Goal: Information Seeking & Learning: Learn about a topic

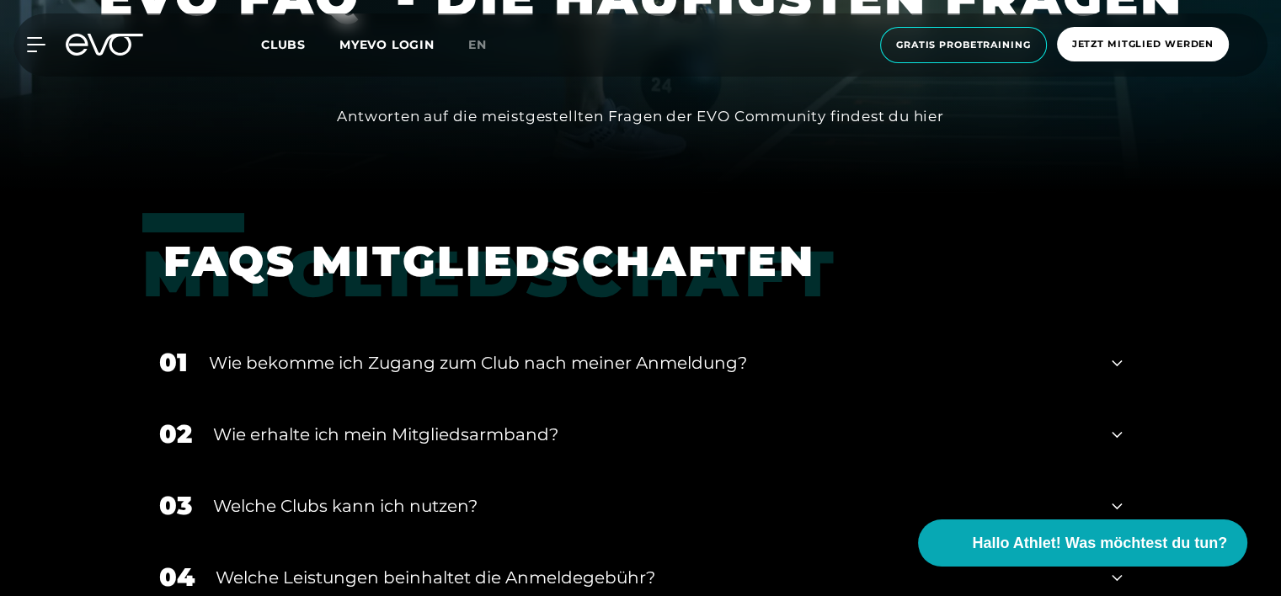
scroll to position [505, 0]
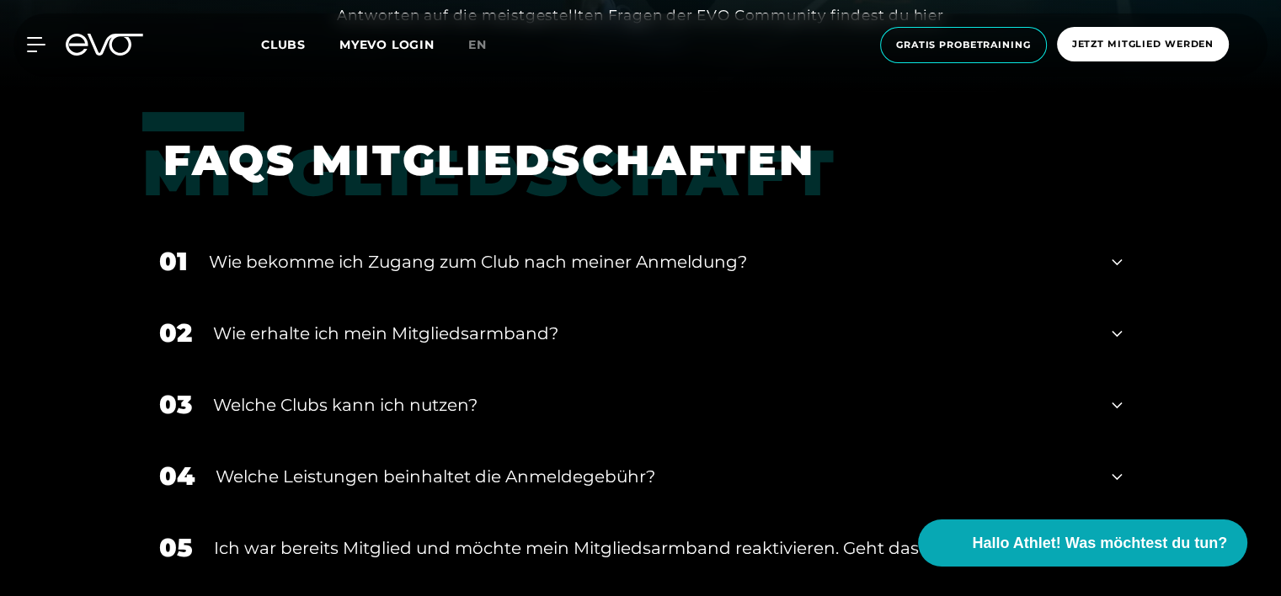
click at [1117, 262] on icon at bounding box center [1117, 262] width 10 height 20
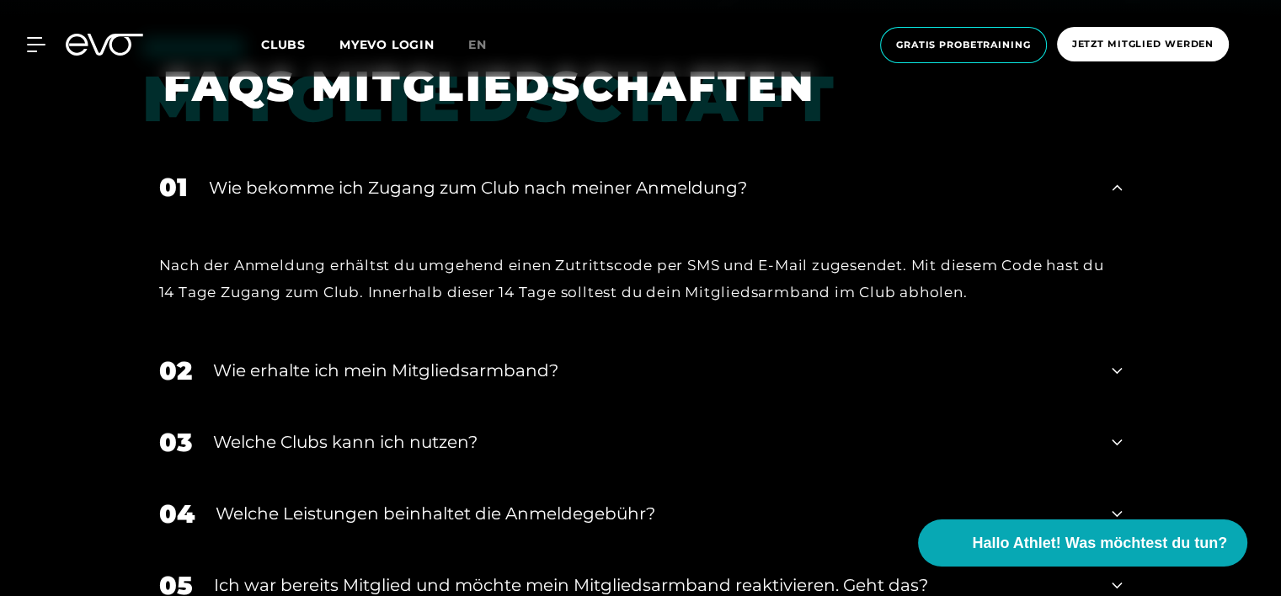
scroll to position [758, 0]
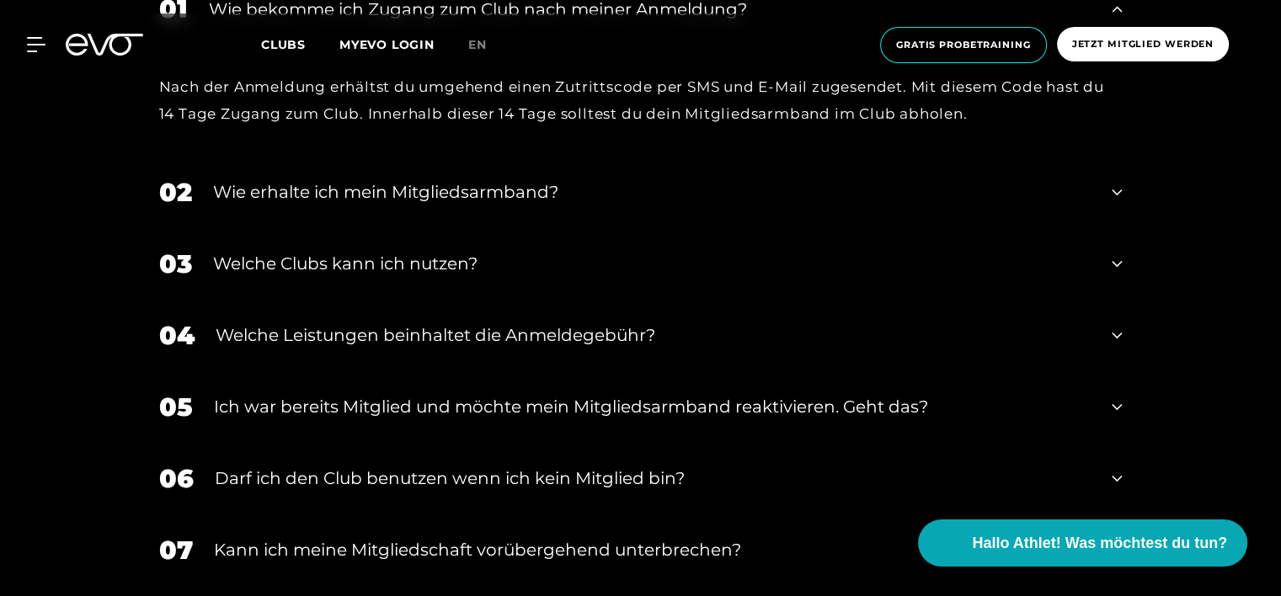
click at [1103, 334] on div "04 Welche Leistungen beinhaltet die Anmeldegebühr?" at bounding box center [640, 336] width 997 height 72
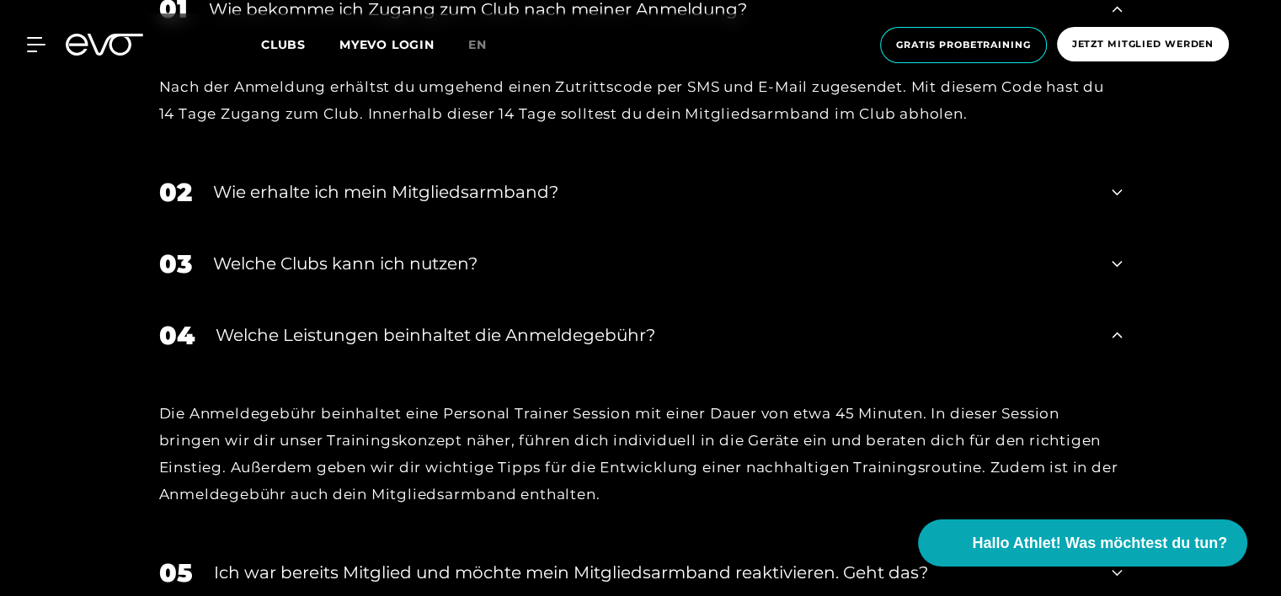
scroll to position [927, 0]
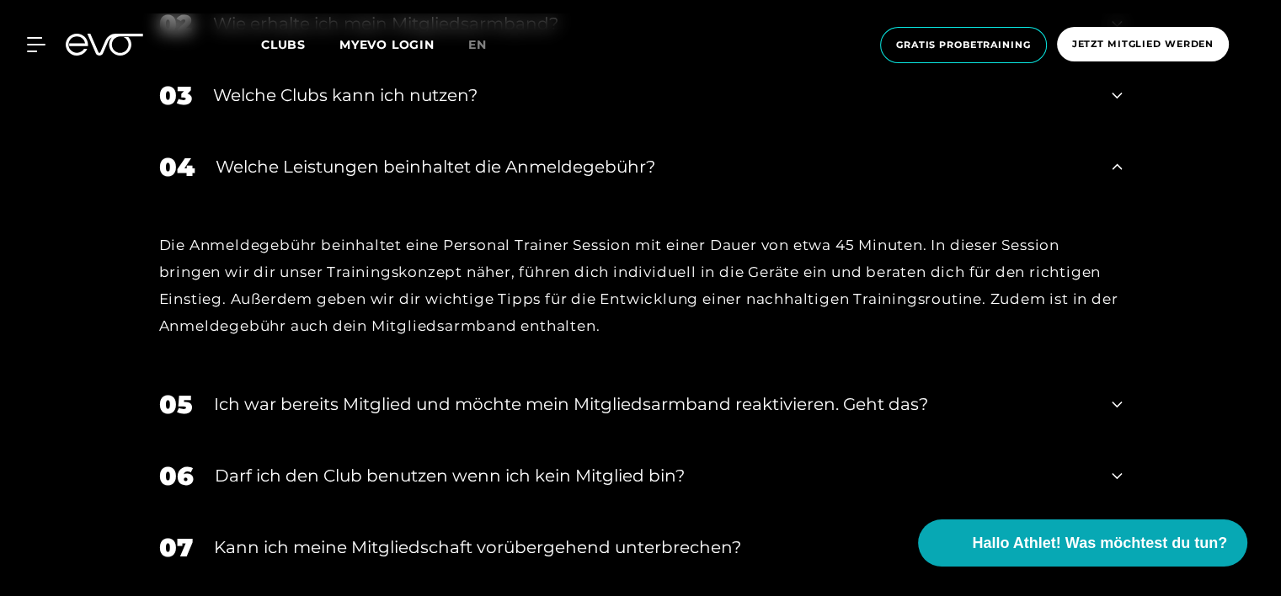
click at [683, 409] on div "Ich war bereits Mitglied und möchte mein Mitgliedsarmband reaktivieren. Geht da…" at bounding box center [653, 404] width 878 height 25
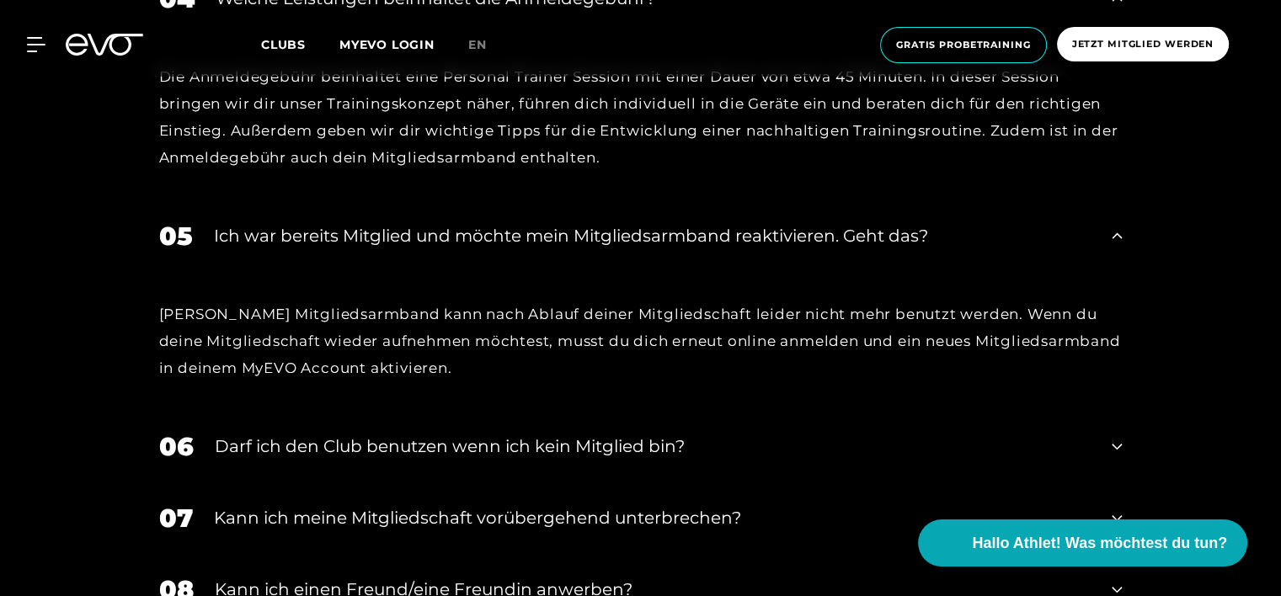
scroll to position [1263, 0]
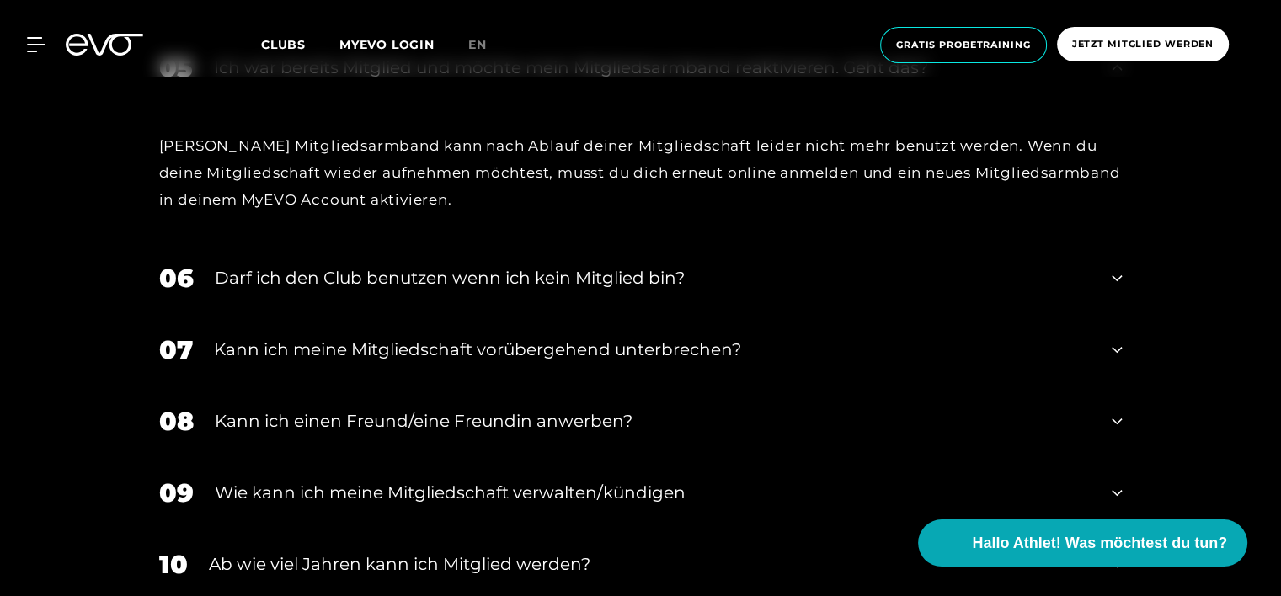
click at [509, 279] on div "Darf ich den Club benutzen wenn ich kein Mitglied bin?" at bounding box center [653, 277] width 877 height 25
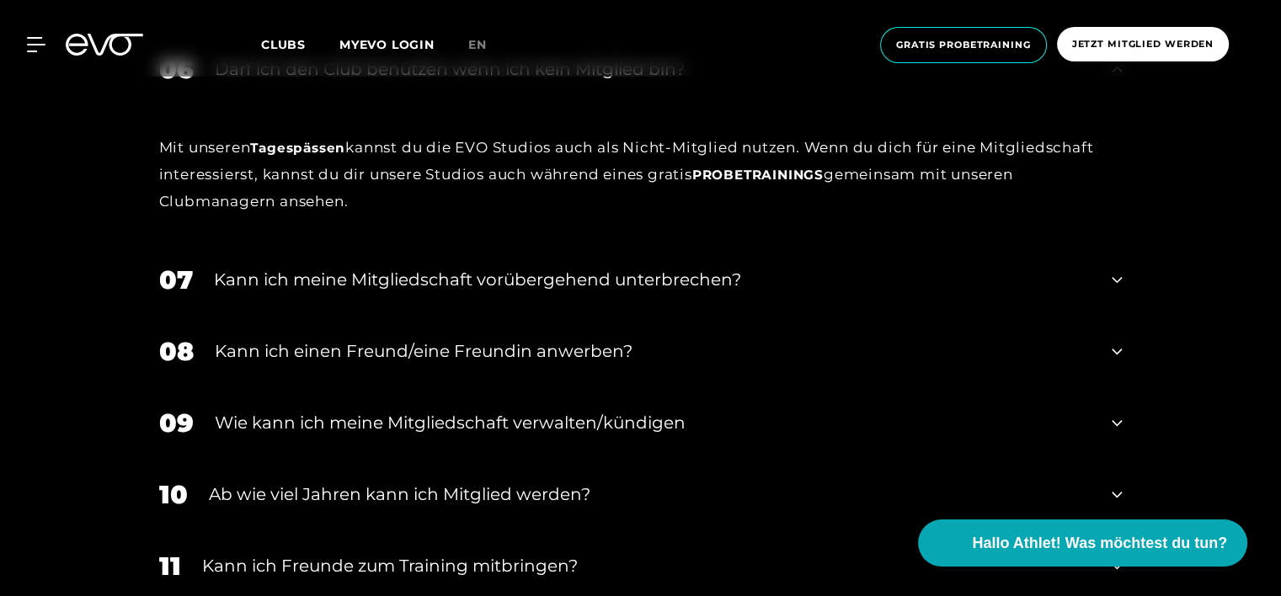
scroll to position [1516, 0]
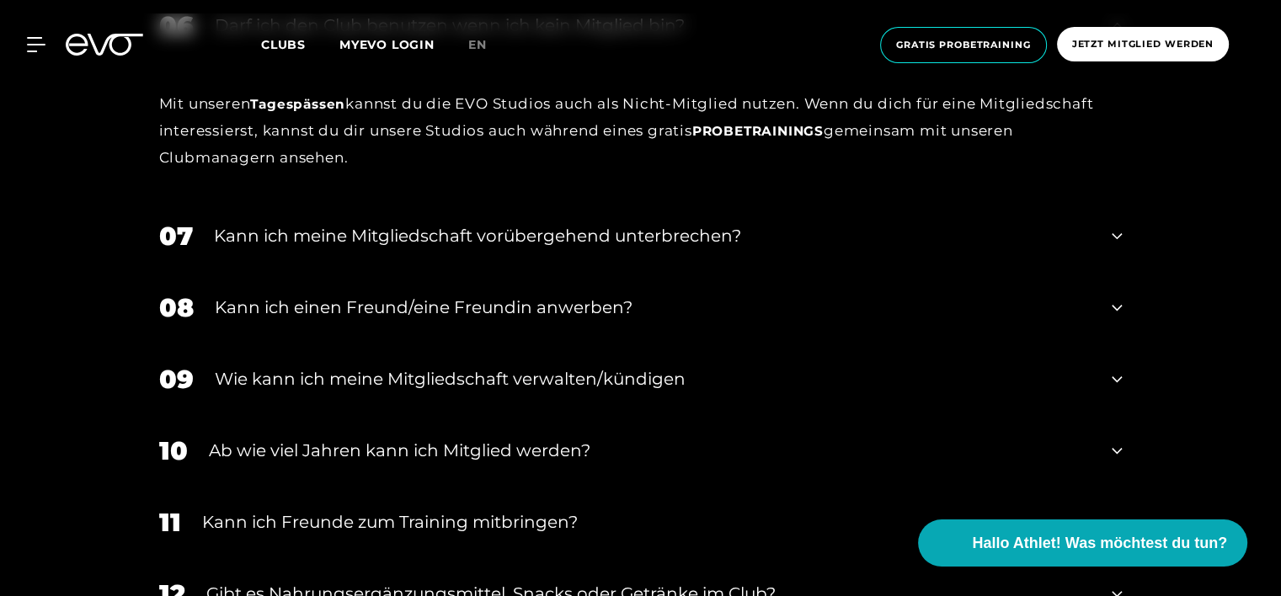
click at [556, 244] on div "Kann ich meine Mitgliedschaft vorübergehend unterbrechen?" at bounding box center [653, 235] width 878 height 25
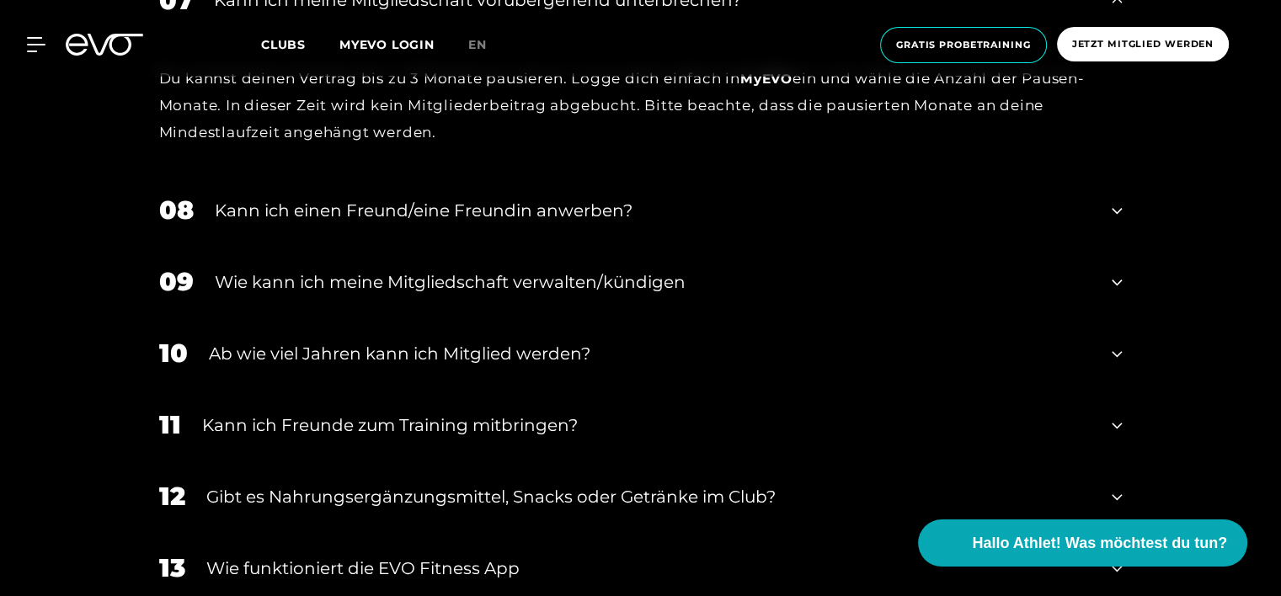
scroll to position [1853, 0]
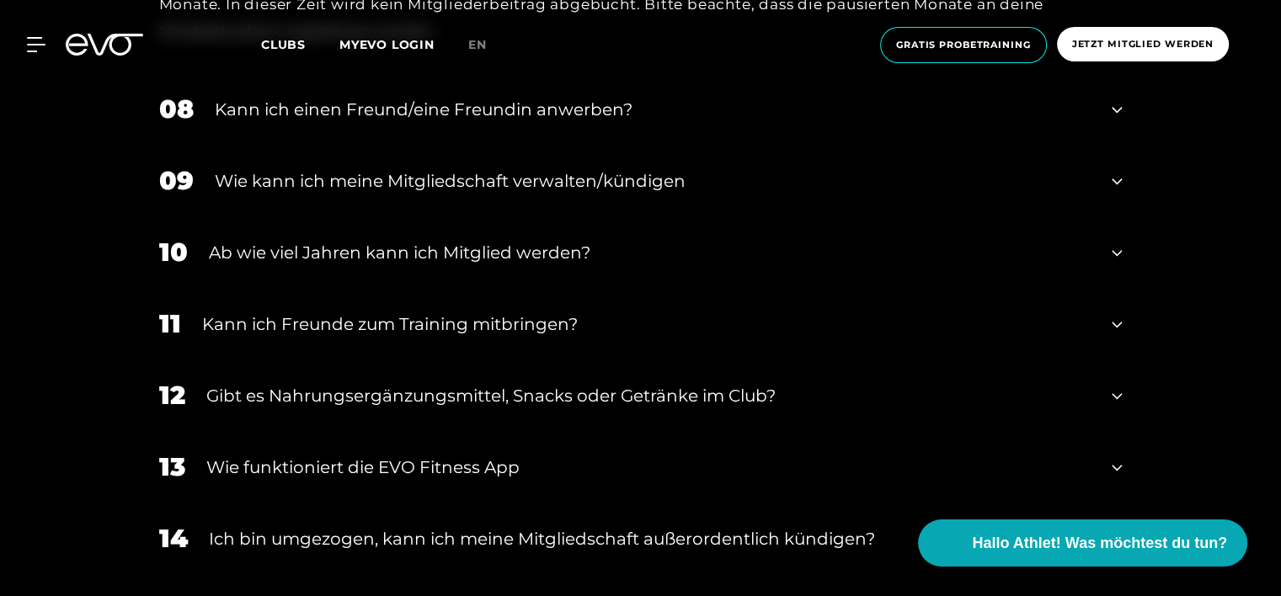
click at [569, 182] on div "Wie kann ich meine Mitgliedschaft verwalten/kündigen" at bounding box center [653, 180] width 877 height 25
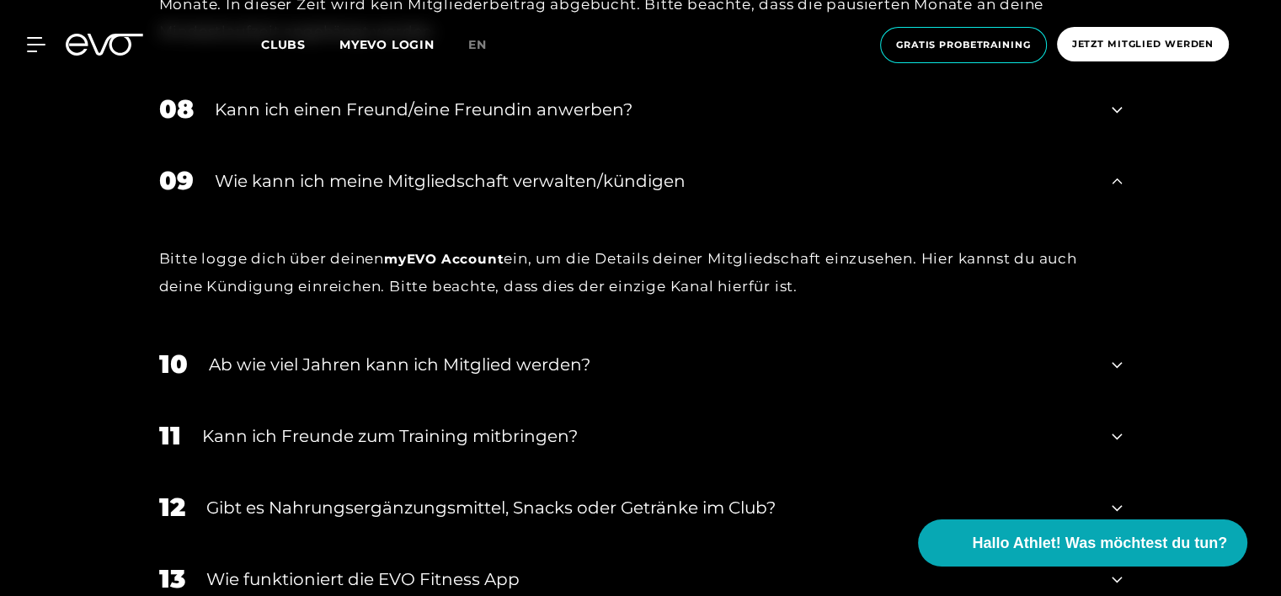
scroll to position [2022, 0]
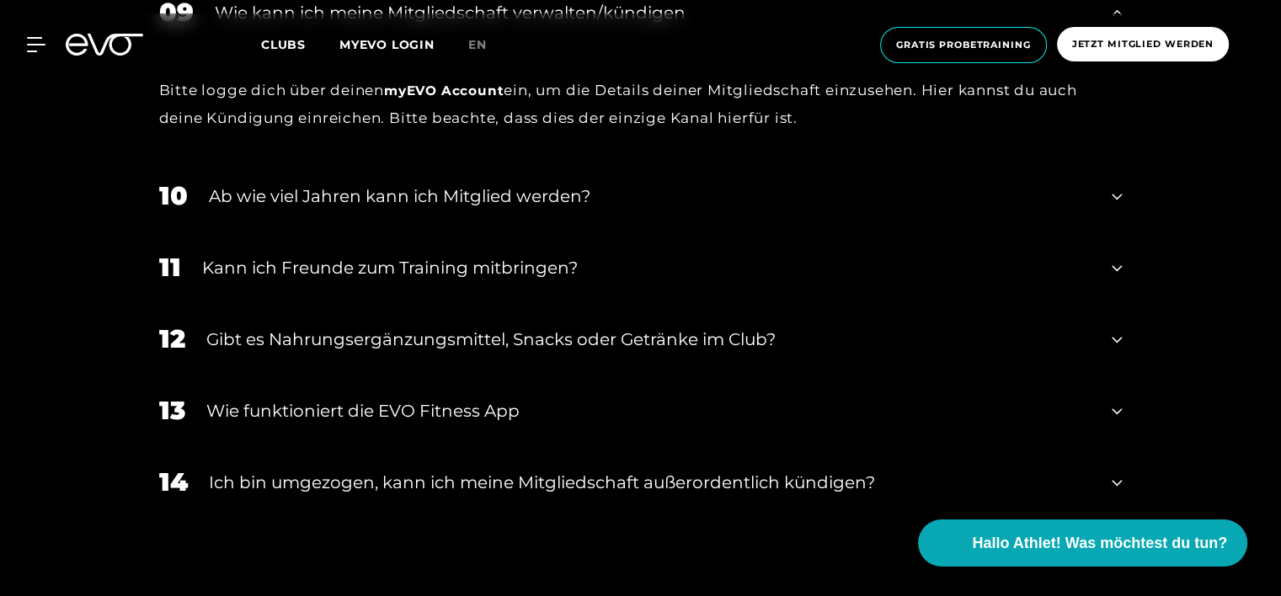
click at [449, 274] on div "Kann ich Freunde zum Training mitbringen?" at bounding box center [646, 267] width 889 height 25
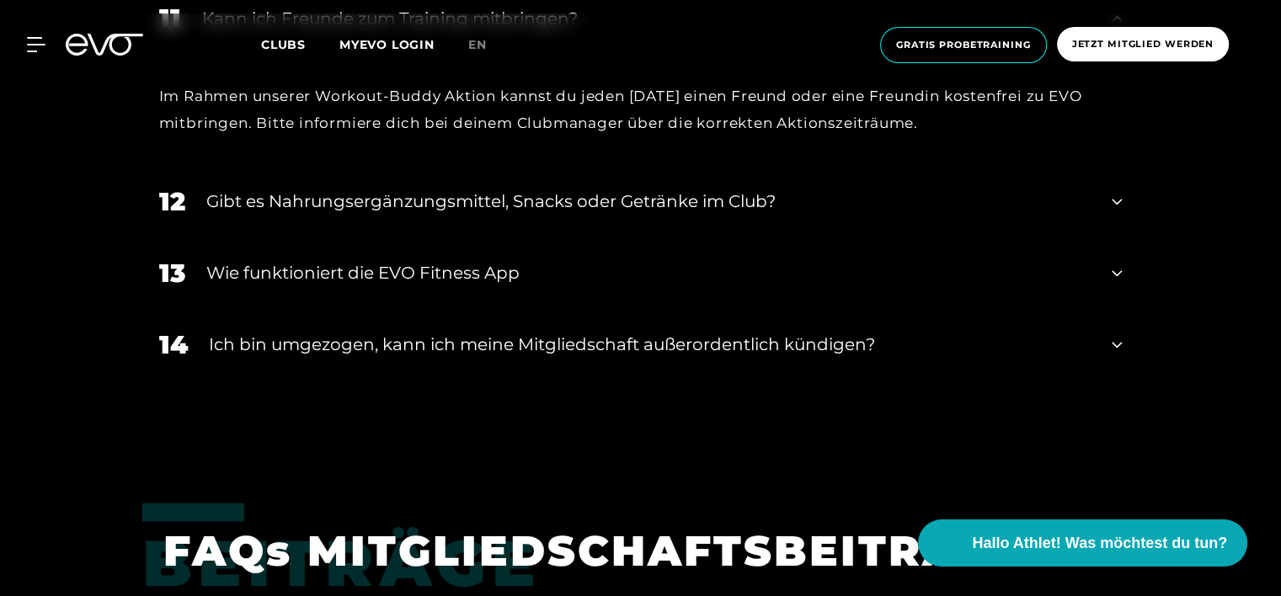
scroll to position [2274, 0]
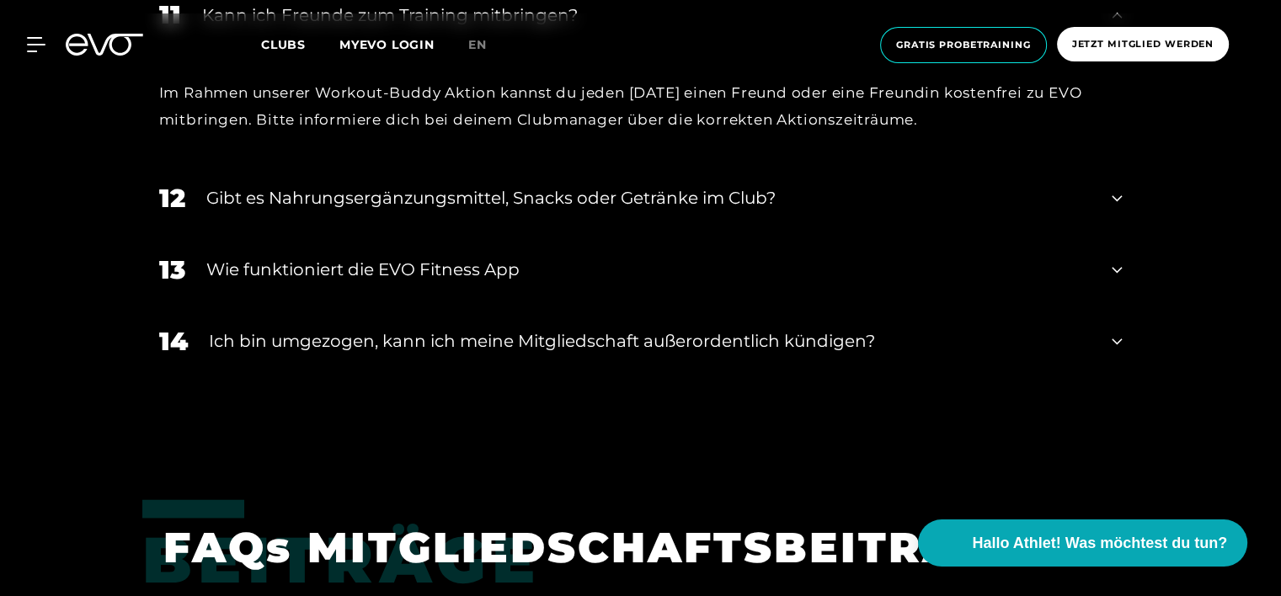
click at [590, 341] on div "Ich bin umgezogen, kann ich meine Mitgliedschaft außerordentlich kündigen?" at bounding box center [650, 341] width 883 height 25
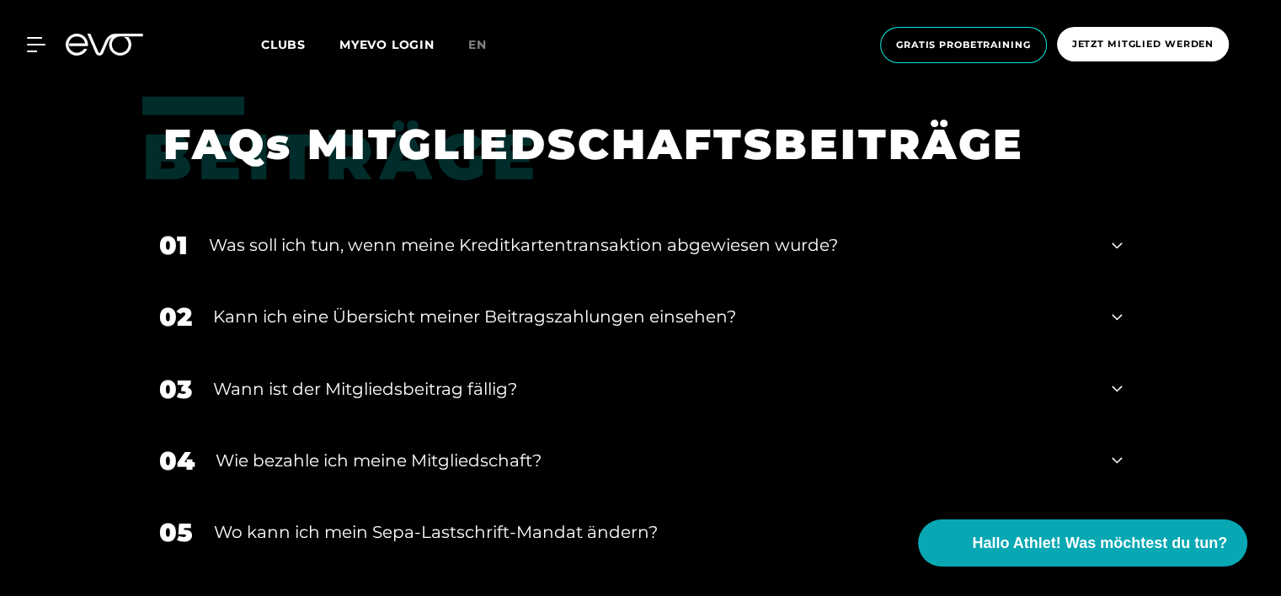
scroll to position [2864, 0]
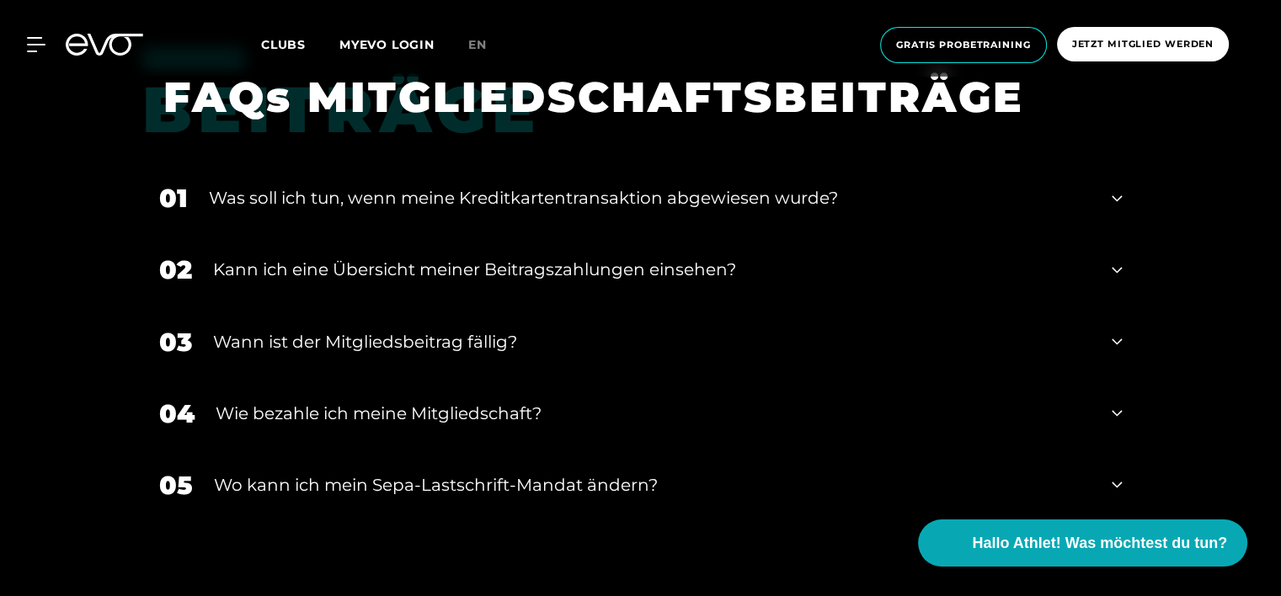
click at [462, 344] on div "Wann ist der Mitgliedsbeitrag fällig?" at bounding box center [652, 341] width 879 height 25
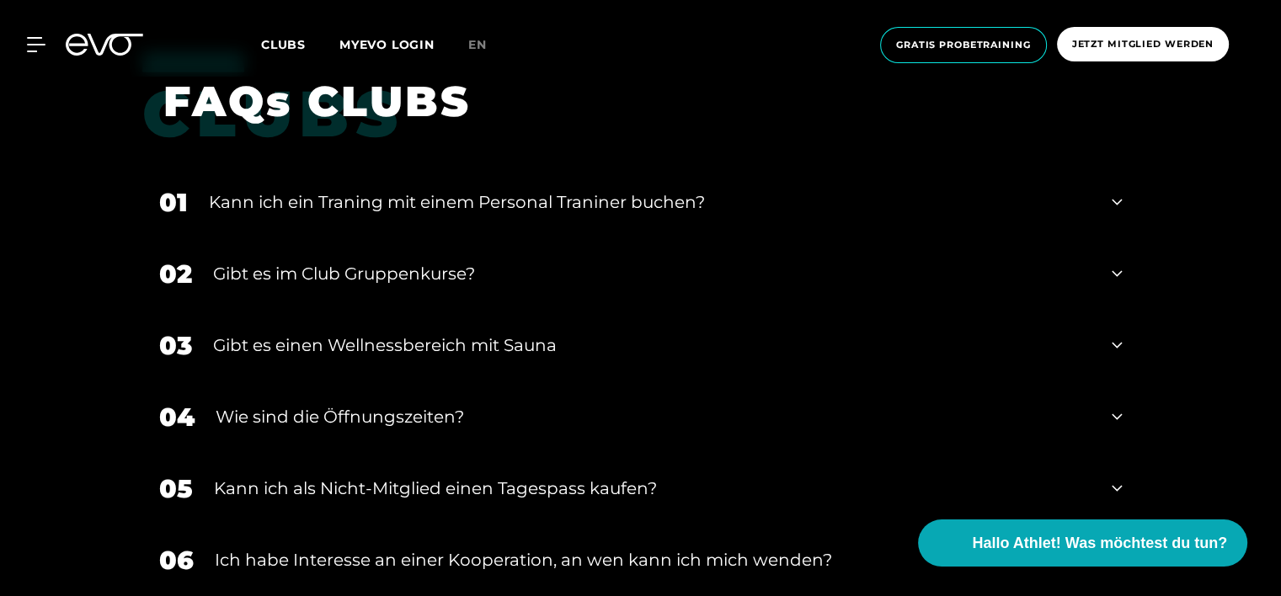
scroll to position [3201, 0]
